Goal: Transaction & Acquisition: Purchase product/service

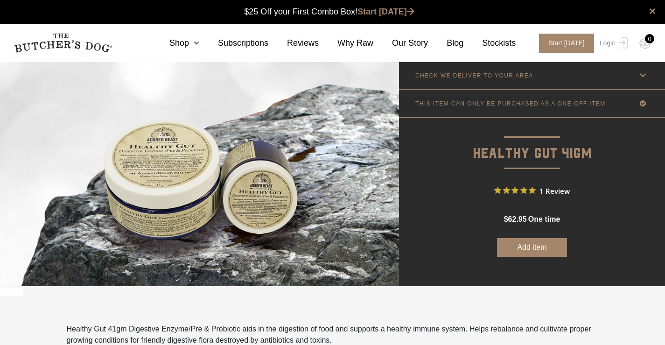
click at [648, 75] on icon at bounding box center [643, 76] width 12 height 12
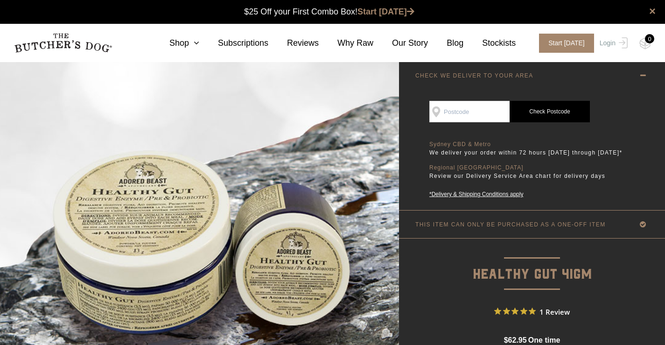
click at [474, 112] on input "SEE IF WE DELIVER TO YOUR DOOR" at bounding box center [469, 111] width 80 height 21
type input "2066"
click at [542, 116] on link "Check Postcode" at bounding box center [549, 111] width 80 height 21
click at [544, 117] on link "Check Postcode" at bounding box center [549, 111] width 80 height 21
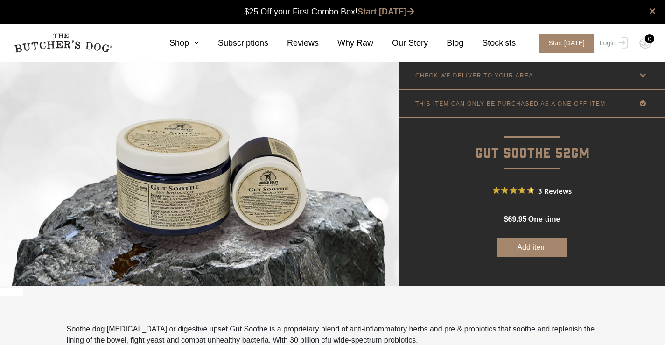
click at [593, 76] on link "CHECK WE DELIVER TO YOUR AREA" at bounding box center [532, 76] width 266 height 28
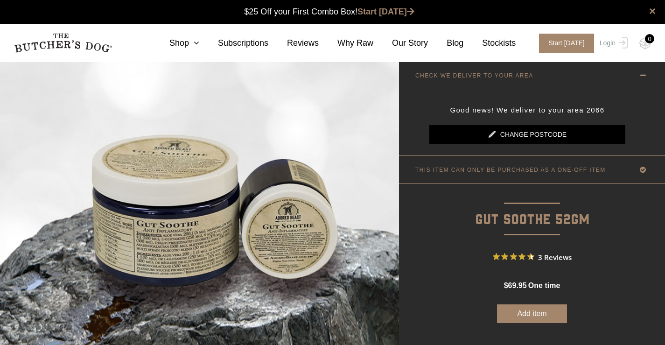
click at [554, 134] on link "Change postcode" at bounding box center [527, 134] width 196 height 19
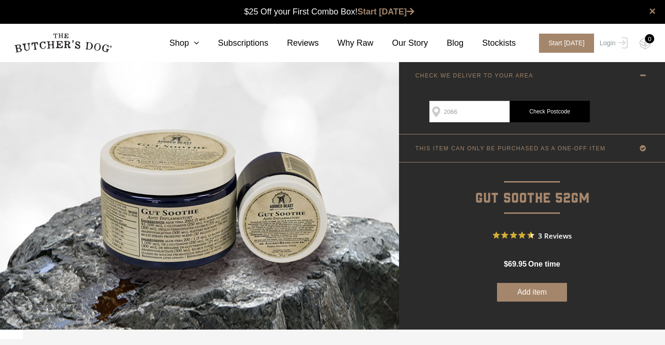
click at [537, 112] on link "Check Postcode" at bounding box center [549, 111] width 80 height 21
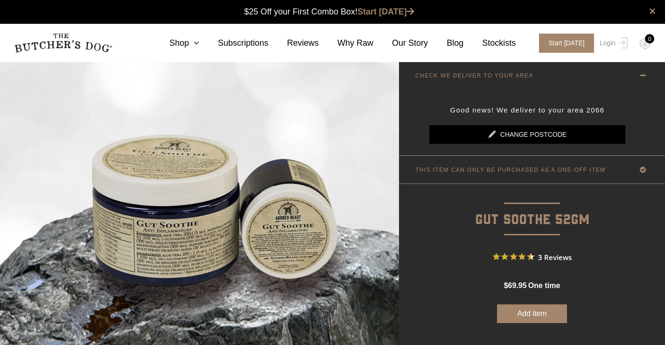
click at [544, 114] on span "Good news! We deliver to your area 2066" at bounding box center [527, 110] width 154 height 8
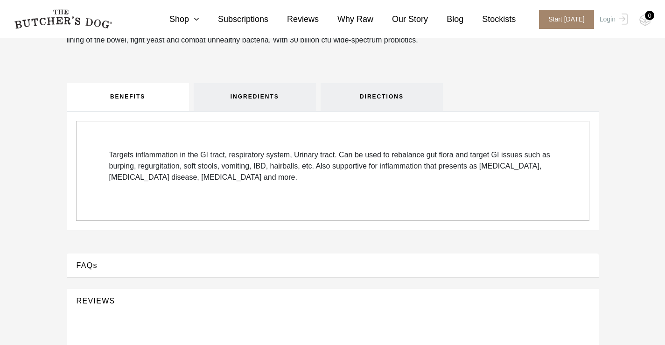
scroll to position [283, 0]
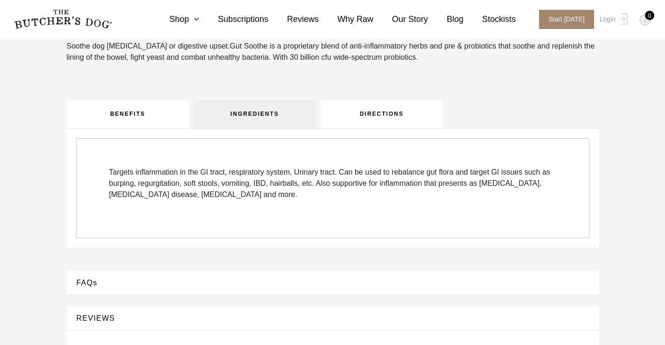
click at [388, 119] on link "DIRECTIONS" at bounding box center [382, 114] width 122 height 28
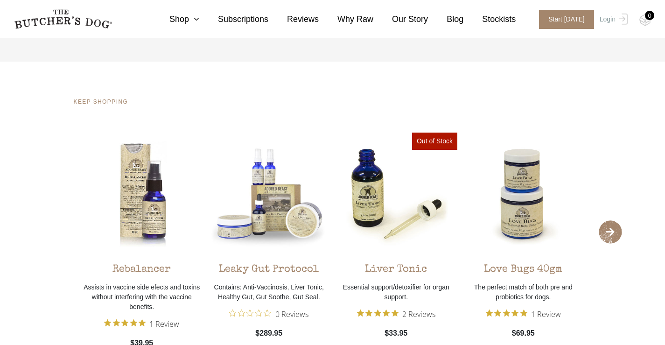
scroll to position [0, 0]
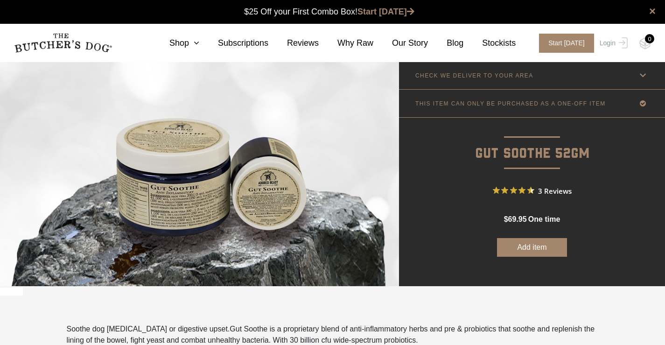
click at [535, 251] on button "Add item" at bounding box center [532, 247] width 70 height 19
drag, startPoint x: 524, startPoint y: 252, endPoint x: 647, endPoint y: 42, distance: 243.7
click at [647, 42] on div "0" at bounding box center [649, 38] width 9 height 9
click at [647, 40] on div "0" at bounding box center [649, 38] width 9 height 9
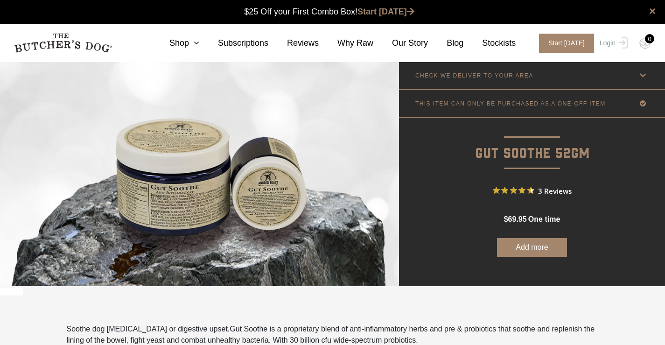
click at [526, 246] on button "Add more" at bounding box center [532, 247] width 70 height 19
click at [536, 246] on button "Add more" at bounding box center [532, 247] width 70 height 19
click at [528, 252] on button "Add more" at bounding box center [532, 247] width 70 height 19
click at [530, 250] on button "Add more" at bounding box center [532, 247] width 70 height 19
click at [394, 13] on link "Start [DATE]" at bounding box center [385, 11] width 57 height 9
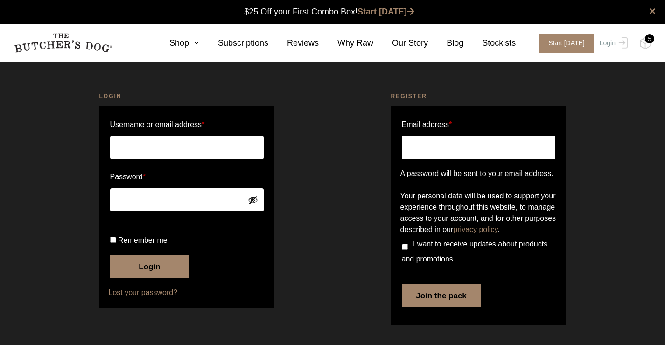
click at [440, 152] on input "Email address *" at bounding box center [478, 147] width 153 height 23
type input "prhin66@gmailo.com"
click at [453, 307] on button "Join the pack" at bounding box center [441, 295] width 79 height 23
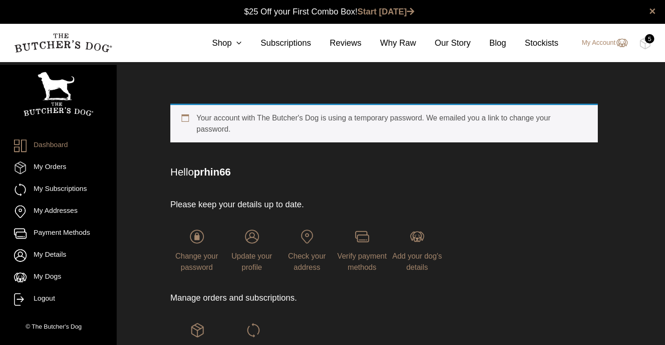
click at [203, 233] on div "Change your password" at bounding box center [196, 251] width 53 height 43
click at [198, 236] on div "Change your password" at bounding box center [196, 251] width 53 height 43
click at [199, 233] on div "Change your password" at bounding box center [196, 251] width 53 height 43
drag, startPoint x: 200, startPoint y: 233, endPoint x: 429, endPoint y: 172, distance: 236.6
click at [202, 233] on div "Change your password" at bounding box center [196, 251] width 53 height 43
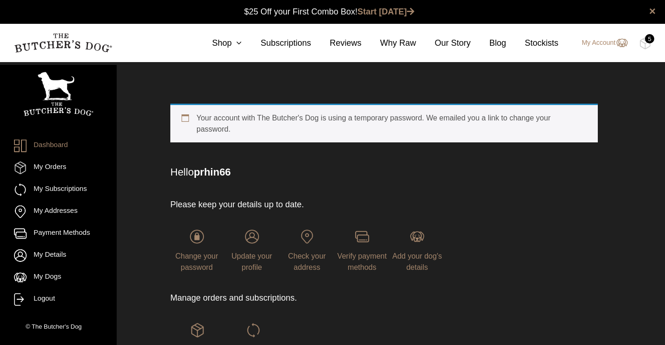
drag, startPoint x: 671, startPoint y: 87, endPoint x: 650, endPoint y: 33, distance: 58.1
click at [650, 33] on nav "0 Shop Combo Boxes Treats" at bounding box center [332, 43] width 665 height 38
click at [649, 39] on div "5" at bounding box center [649, 38] width 9 height 9
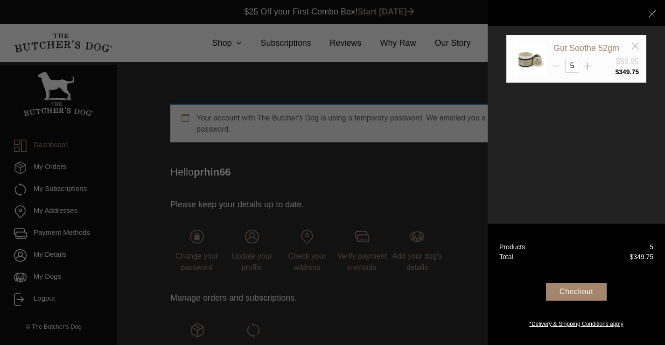
click at [560, 66] on line at bounding box center [556, 66] width 7 height 0
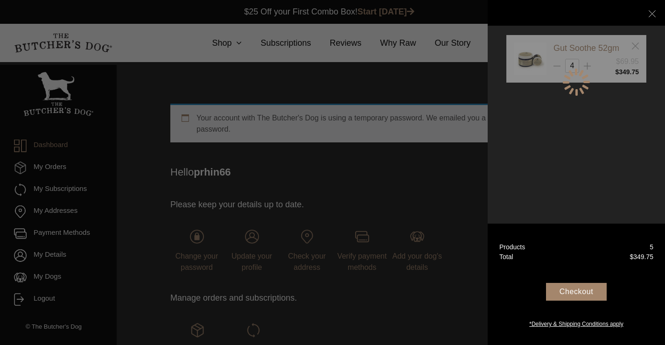
click at [558, 65] on div at bounding box center [576, 82] width 140 height 94
click at [558, 64] on div at bounding box center [576, 82] width 140 height 94
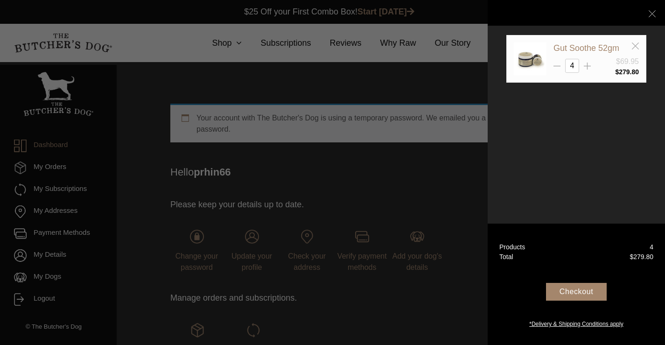
click at [558, 64] on icon at bounding box center [556, 66] width 7 height 7
type input "1"
click at [581, 297] on div "Checkout" at bounding box center [576, 292] width 61 height 18
